Goal: Find specific page/section: Find specific page/section

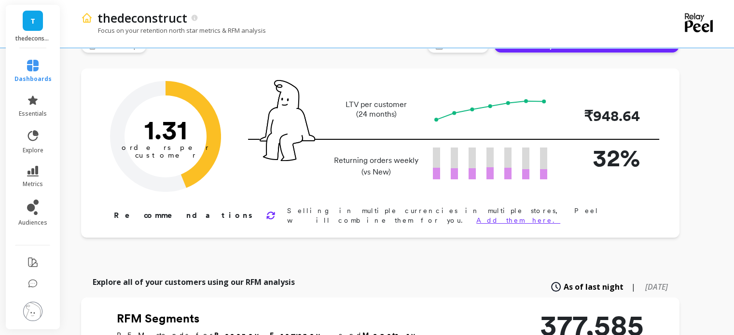
scroll to position [29, 0]
click at [22, 117] on span "essentials" at bounding box center [33, 114] width 28 height 8
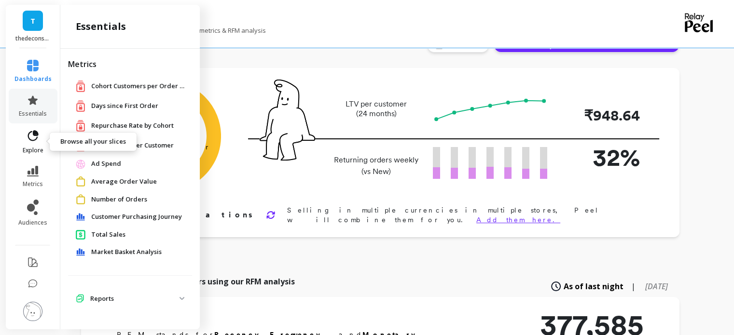
click at [28, 135] on icon at bounding box center [33, 135] width 11 height 11
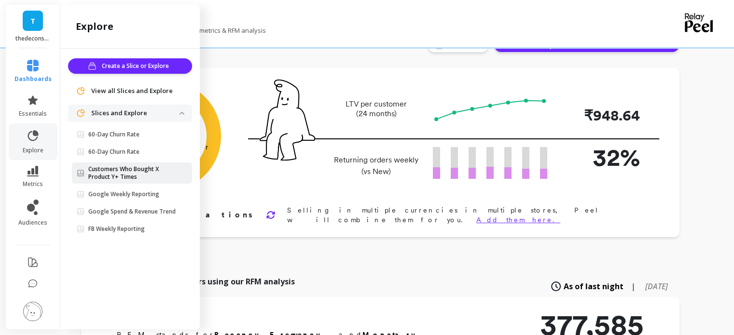
click at [98, 171] on p "Customers Who Bought X Product Y+ Times" at bounding box center [133, 172] width 91 height 15
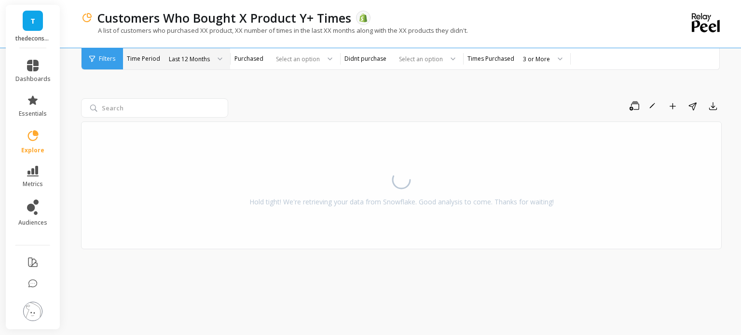
click at [176, 59] on div "Last 12 Months" at bounding box center [189, 59] width 41 height 9
click at [185, 127] on div "Last 12 Months" at bounding box center [195, 122] width 69 height 17
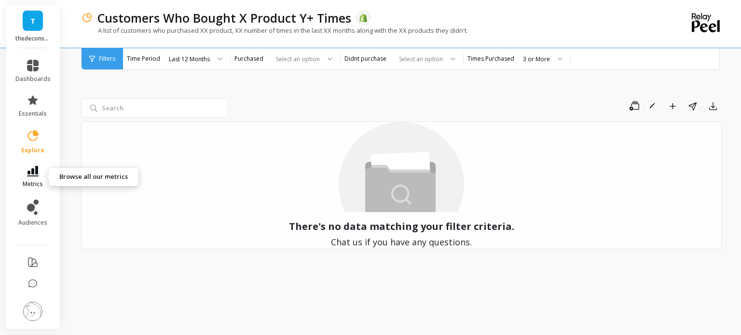
click at [39, 176] on link "metrics" at bounding box center [32, 177] width 35 height 22
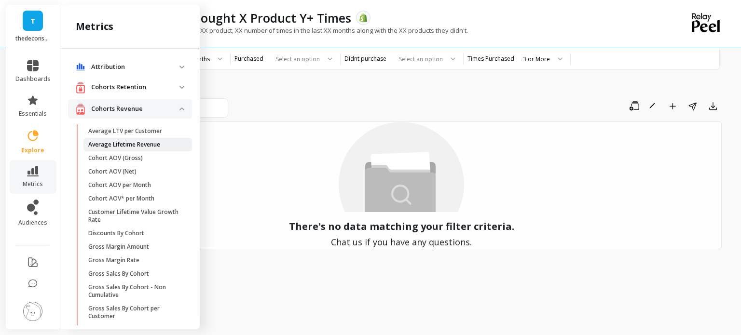
click at [122, 138] on link "Average Lifetime Revenue" at bounding box center [137, 145] width 109 height 14
